Goal: Information Seeking & Learning: Learn about a topic

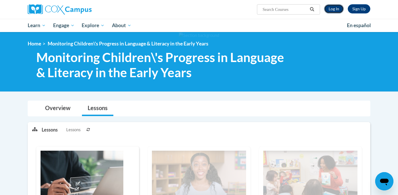
click at [330, 7] on link "Log In" at bounding box center [334, 8] width 20 height 9
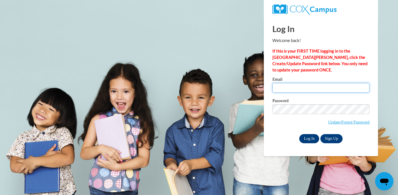
type input "ckapadia@gallowayschool.org"
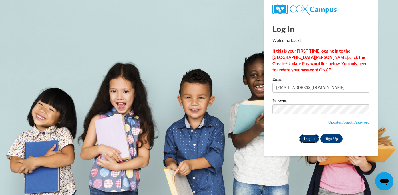
click at [304, 141] on input "Log In" at bounding box center [309, 138] width 20 height 9
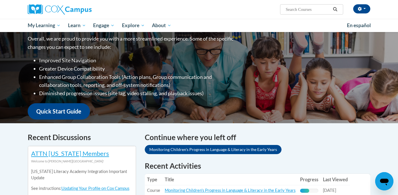
scroll to position [124, 0]
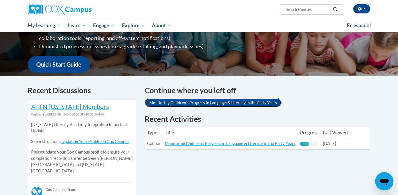
click at [263, 102] on link "Monitoring Children's Progress in Language & Literacy in the Early Years" at bounding box center [213, 102] width 137 height 9
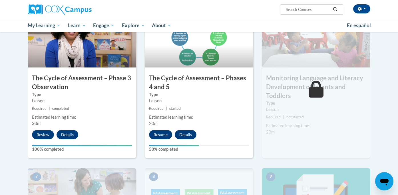
scroll to position [314, 0]
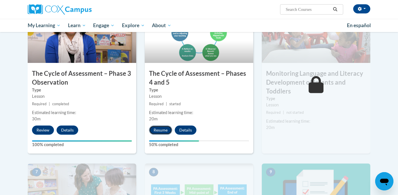
click at [159, 130] on button "Resume" at bounding box center [160, 129] width 23 height 9
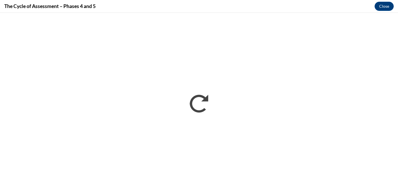
scroll to position [0, 0]
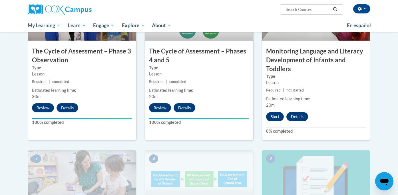
scroll to position [332, 0]
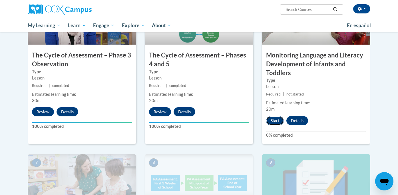
click at [274, 122] on button "Start" at bounding box center [275, 120] width 18 height 9
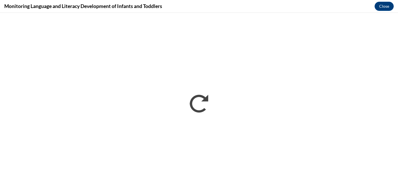
scroll to position [0, 0]
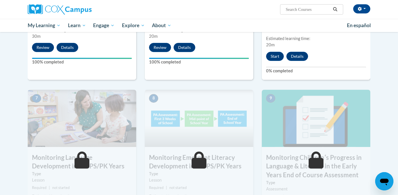
scroll to position [399, 0]
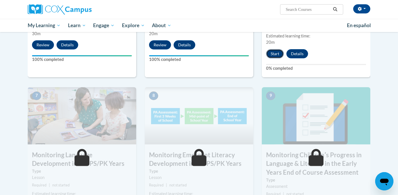
click at [275, 54] on button "Start" at bounding box center [275, 53] width 18 height 9
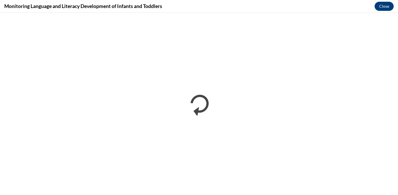
scroll to position [0, 0]
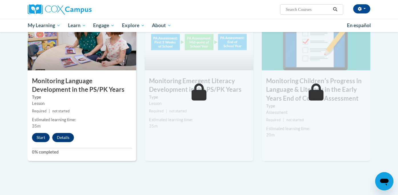
scroll to position [474, 0]
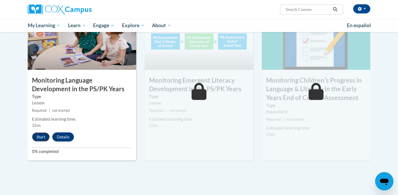
click at [42, 135] on button "Start" at bounding box center [41, 136] width 18 height 9
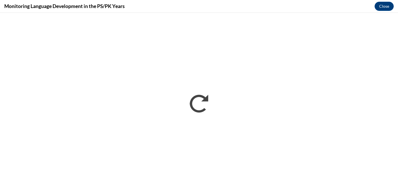
scroll to position [0, 0]
